Goal: Find specific page/section: Find specific page/section

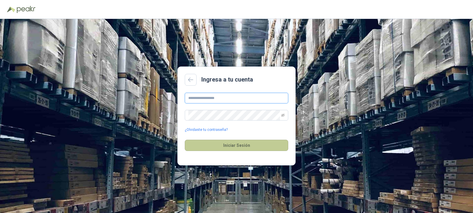
type input "**********"
click at [250, 146] on button "Iniciar Sesión" at bounding box center [237, 145] width 104 height 11
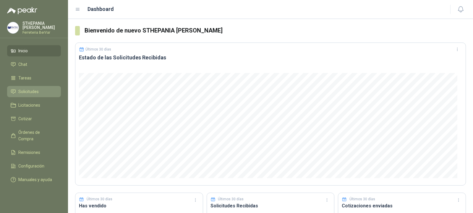
click at [43, 97] on link "Solicitudes" at bounding box center [34, 91] width 54 height 11
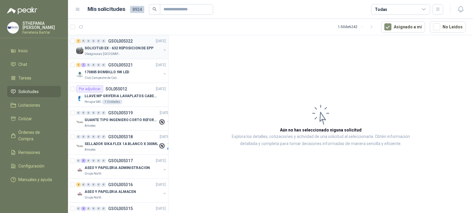
click at [135, 54] on div "Oleaginosas [GEOGRAPHIC_DATA][PERSON_NAME]" at bounding box center [123, 54] width 77 height 5
